Goal: Task Accomplishment & Management: Manage account settings

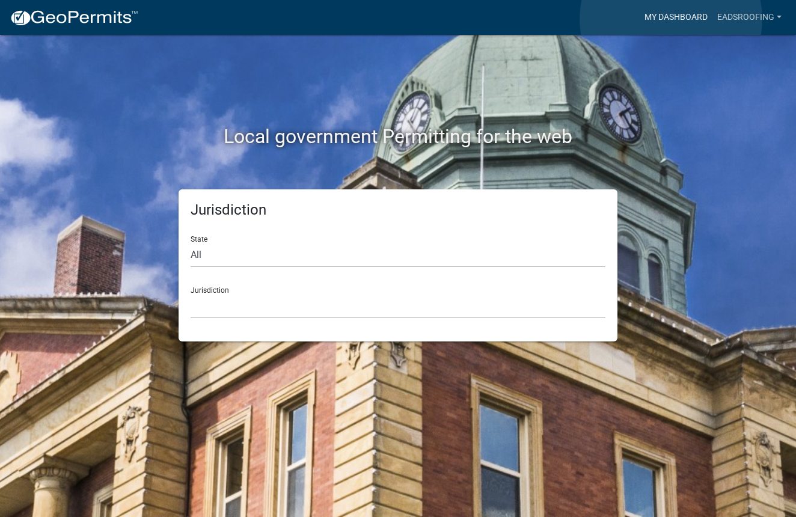
click at [671, 19] on link "My Dashboard" at bounding box center [676, 17] width 73 height 23
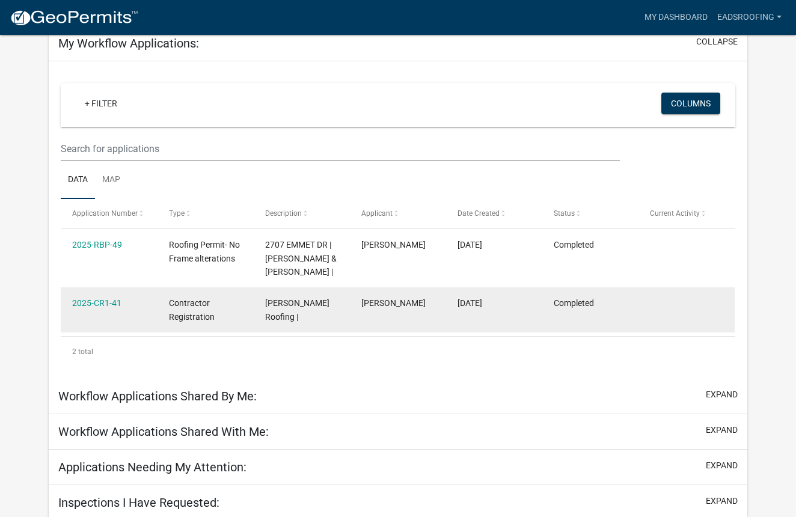
scroll to position [84, 0]
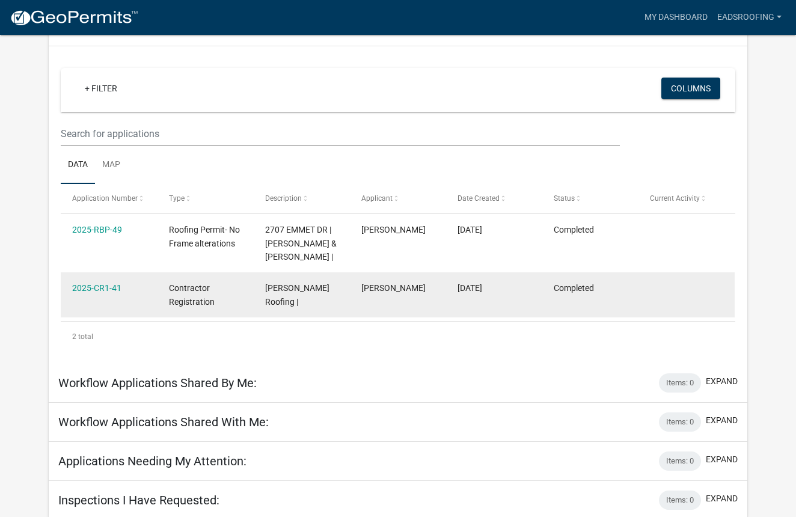
click at [177, 299] on span "Contractor Registration" at bounding box center [192, 294] width 46 height 23
click at [105, 292] on link "2025-CR1-41" at bounding box center [96, 289] width 49 height 10
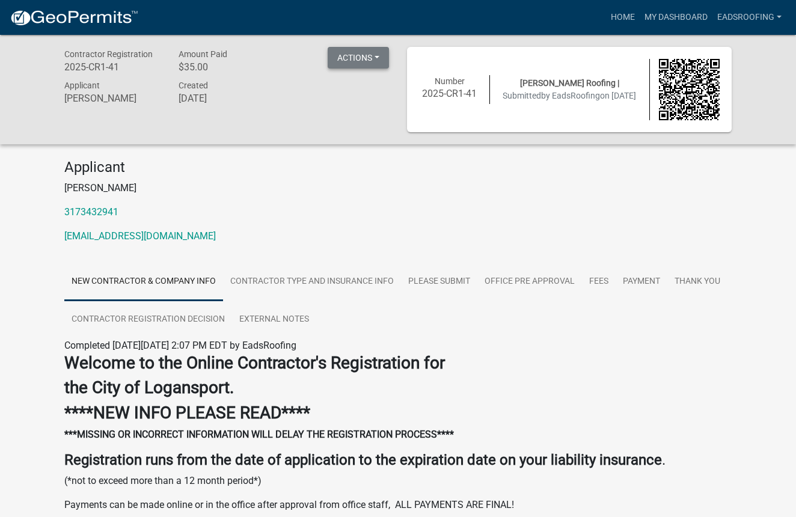
click at [329, 61] on button "Actions" at bounding box center [358, 58] width 61 height 22
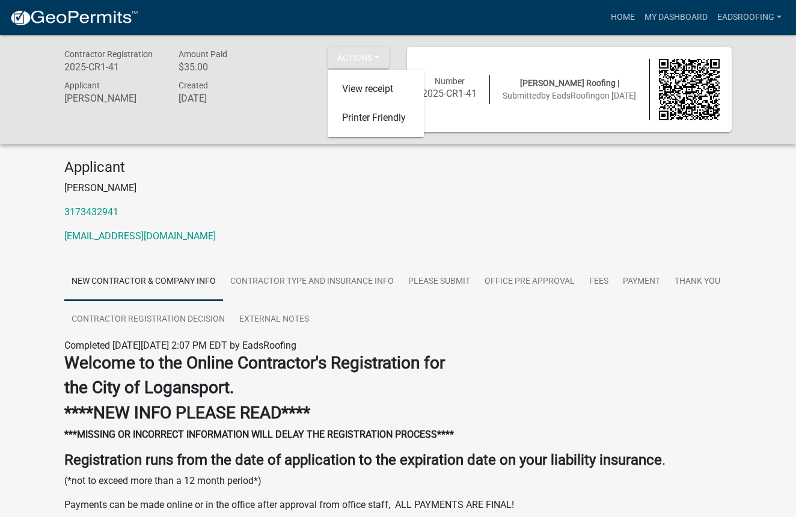
click at [275, 180] on div "Applicant [PERSON_NAME] 3173432941 [EMAIL_ADDRESS][DOMAIN_NAME]" at bounding box center [397, 206] width 685 height 94
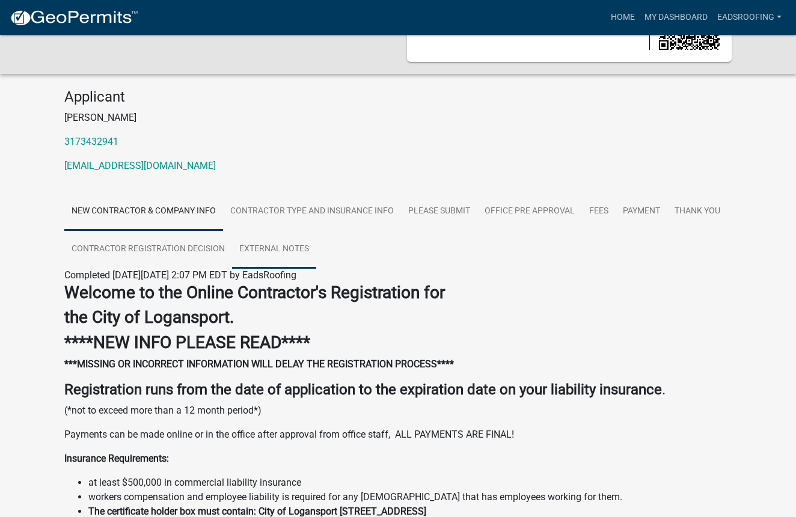
scroll to position [73, 0]
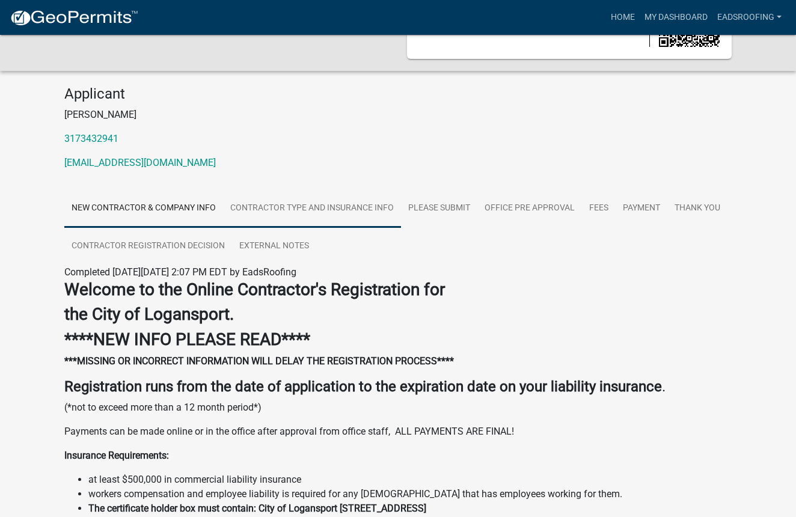
click at [284, 213] on link "Contractor Type and Insurance Info" at bounding box center [312, 208] width 178 height 38
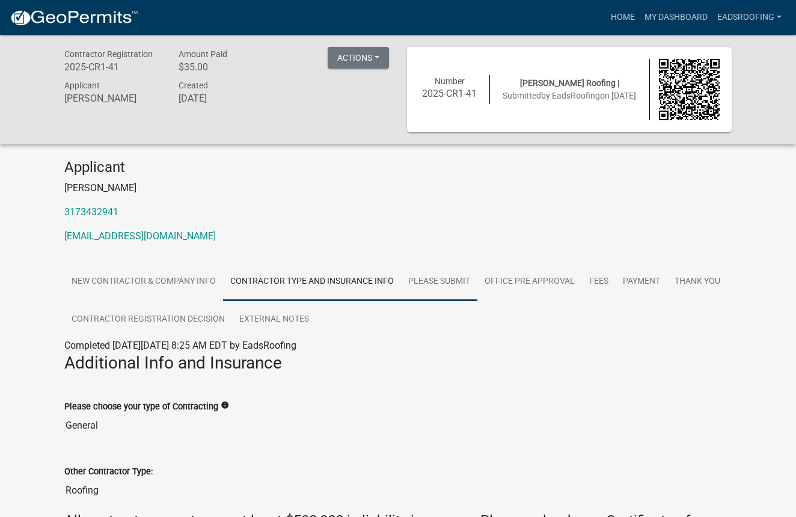
scroll to position [0, 0]
click at [415, 280] on link "Please Submit" at bounding box center [439, 282] width 76 height 38
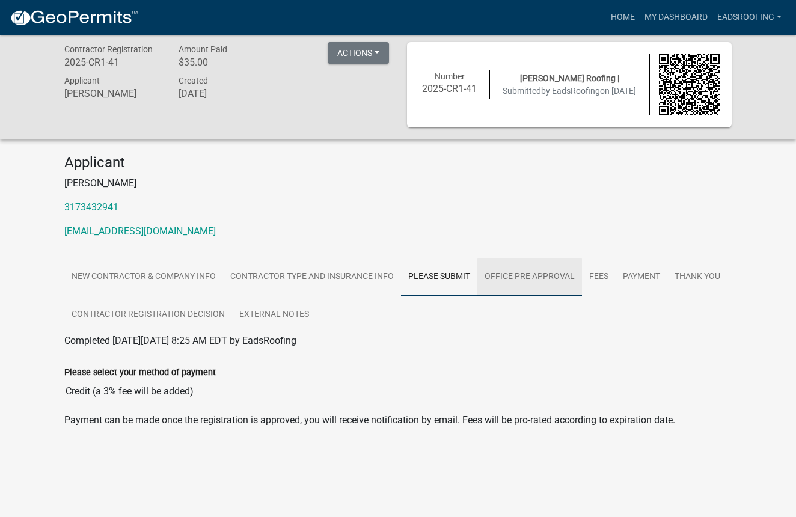
click at [504, 284] on link "Office Pre Approval" at bounding box center [529, 277] width 105 height 38
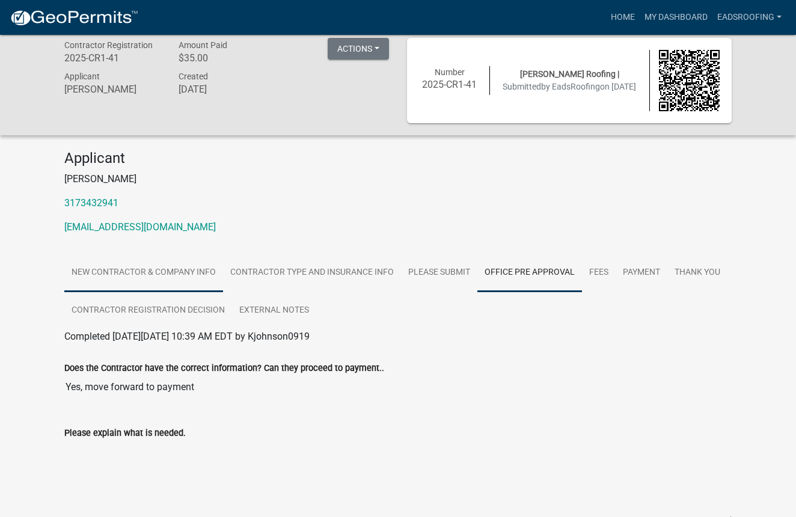
click at [122, 282] on link "New Contractor & Company Info" at bounding box center [143, 273] width 159 height 38
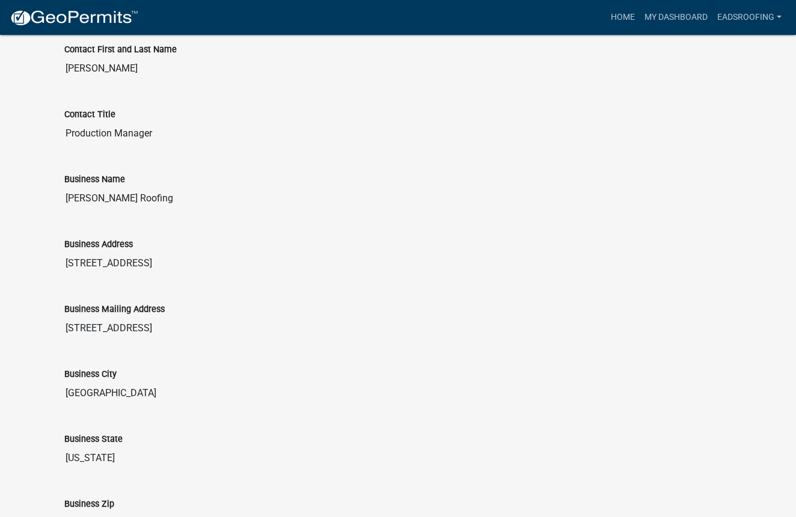
scroll to position [774, 0]
click at [132, 328] on input "[STREET_ADDRESS]" at bounding box center [397, 329] width 667 height 24
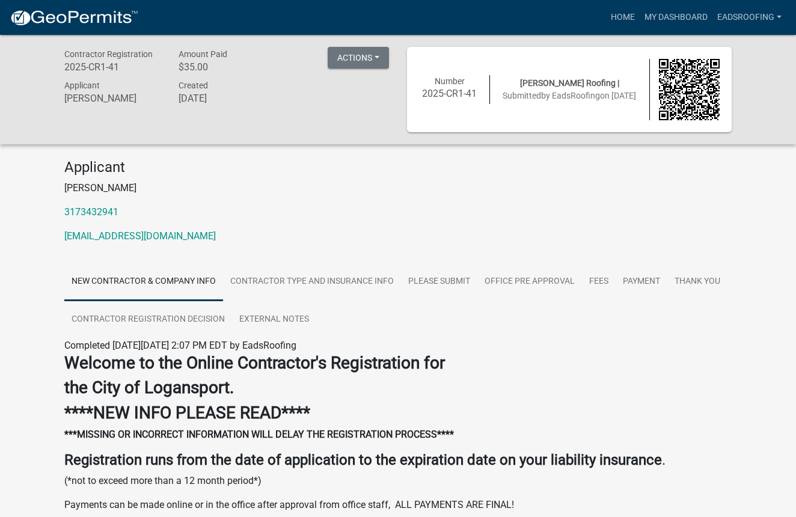
scroll to position [0, 0]
click at [623, 13] on link "Home" at bounding box center [623, 17] width 34 height 23
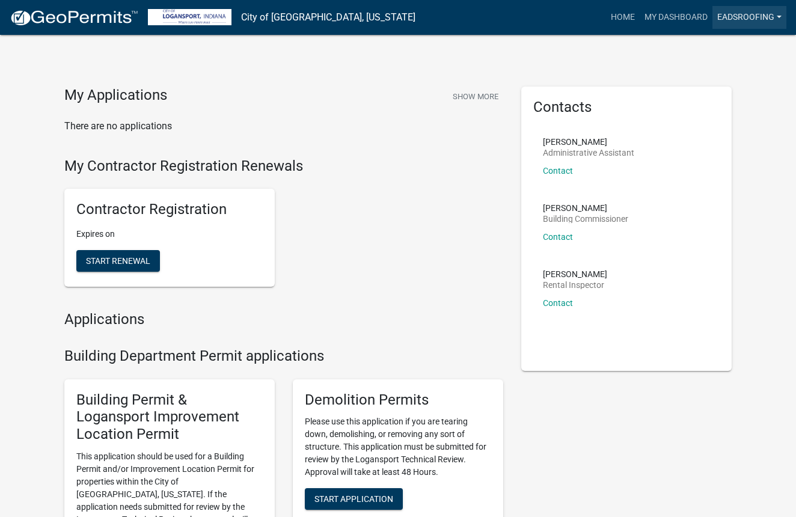
click at [772, 15] on link "EadsRoofing" at bounding box center [749, 17] width 74 height 23
click at [731, 40] on link "Account" at bounding box center [735, 49] width 103 height 29
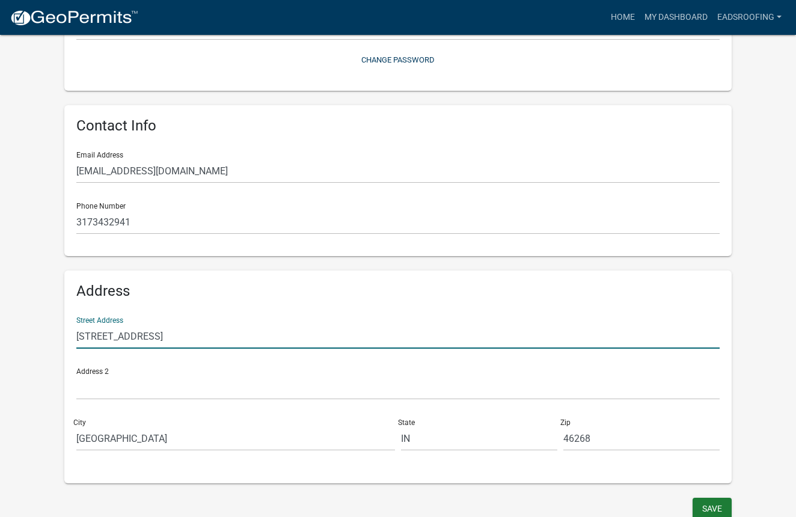
scroll to position [180, 1]
drag, startPoint x: 234, startPoint y: 330, endPoint x: 331, endPoint y: 349, distance: 98.6
click at [331, 349] on div "Street Address [STREET_ADDRESS]" at bounding box center [397, 330] width 649 height 51
type input "[STREET_ADDRESS][PERSON_NAME]"
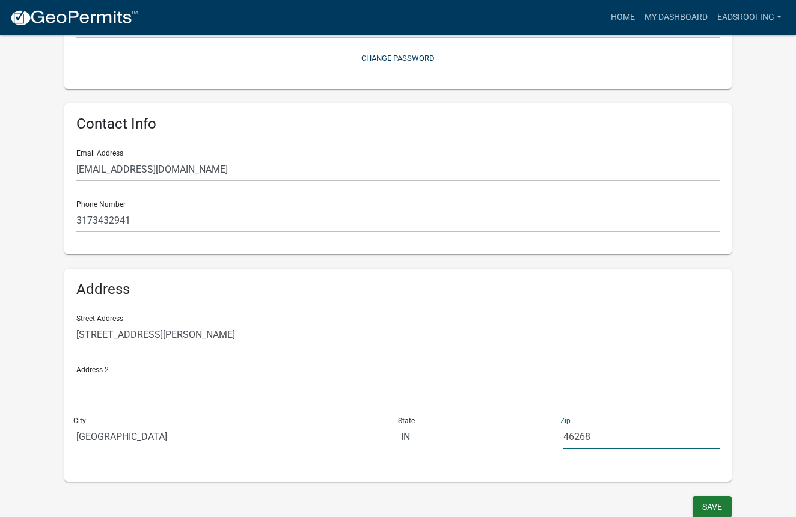
drag, startPoint x: 610, startPoint y: 434, endPoint x: 531, endPoint y: 439, distance: 78.9
type input "46077"
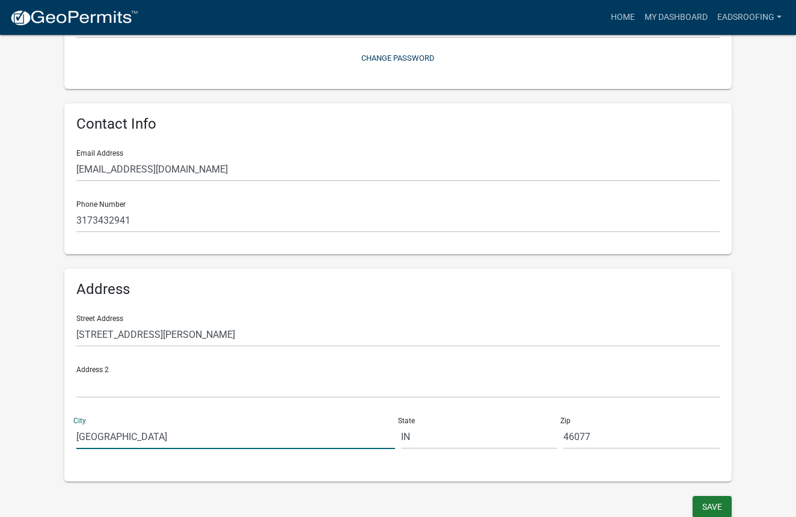
drag, startPoint x: 189, startPoint y: 436, endPoint x: 64, endPoint y: 447, distance: 126.2
click at [222, 433] on input "[GEOGRAPHIC_DATA]" at bounding box center [235, 436] width 319 height 25
drag, startPoint x: 222, startPoint y: 433, endPoint x: 42, endPoint y: 435, distance: 180.4
click at [34, 438] on wm-user-profile-view "more_horiz Home My Dashboard EadsRoofing Account Contractor Profile Logout My A…" at bounding box center [398, 178] width 796 height 686
type input "[GEOGRAPHIC_DATA]"
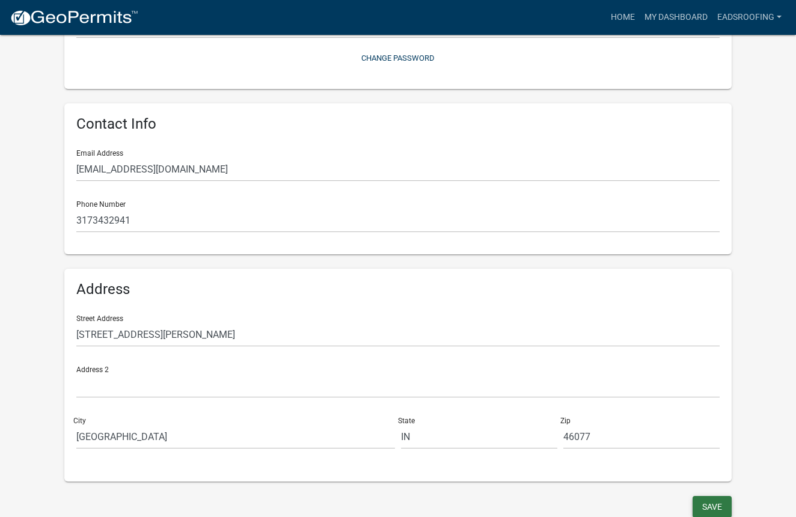
click at [714, 507] on button "Save" at bounding box center [712, 507] width 39 height 22
